Goal: Task Accomplishment & Management: Use online tool/utility

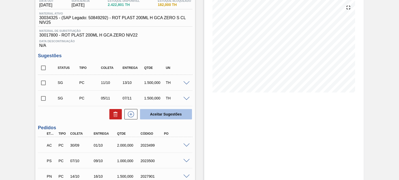
scroll to position [78, 0]
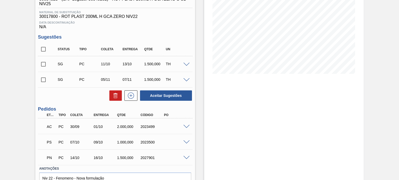
click at [183, 66] on div at bounding box center [187, 64] width 10 height 4
click at [185, 66] on span at bounding box center [186, 65] width 6 height 4
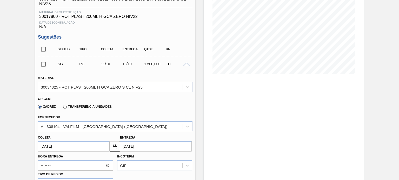
click at [77, 105] on label "Transferência Unidades" at bounding box center [87, 107] width 49 height 4
click at [62, 108] on input "Transferência Unidades" at bounding box center [62, 108] width 0 height 0
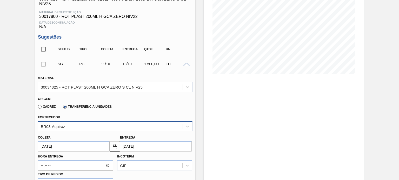
click at [70, 123] on div "BR03-Aquiraz" at bounding box center [110, 127] width 144 height 8
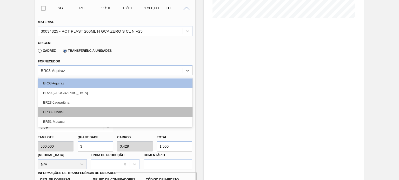
scroll to position [135, 0]
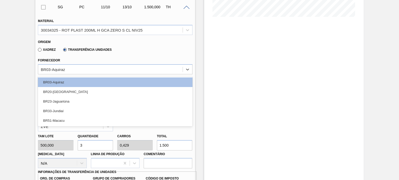
click at [124, 57] on div "Fornecedor option BR03-Aquiraz focused, 1 of 5. 5 results available. Use Up and…" at bounding box center [115, 66] width 154 height 18
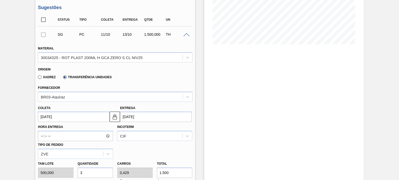
scroll to position [130, 0]
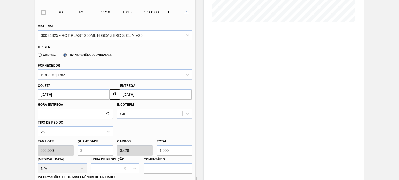
click at [42, 55] on label "Xadrez" at bounding box center [47, 55] width 18 height 4
click at [37, 56] on input "Xadrez" at bounding box center [37, 56] width 0 height 0
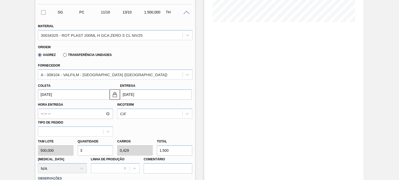
click at [68, 53] on label "Transferência Unidades" at bounding box center [87, 55] width 49 height 4
click at [62, 56] on input "Transferência Unidades" at bounding box center [62, 56] width 0 height 0
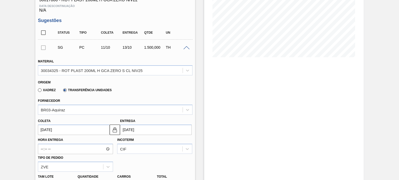
scroll to position [104, 0]
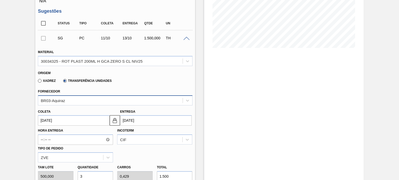
click at [61, 98] on div "BR03-Aquiraz" at bounding box center [53, 100] width 24 height 4
